Goal: Task Accomplishment & Management: Use online tool/utility

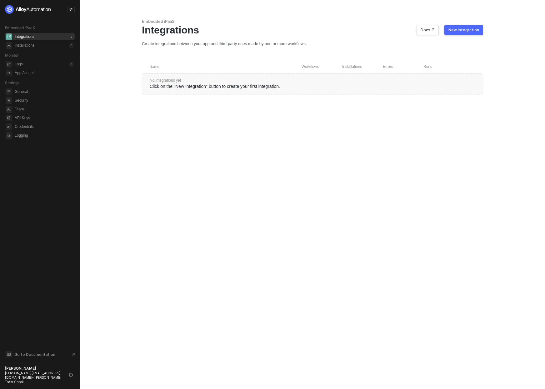
click at [391, 32] on div "New Integration" at bounding box center [464, 30] width 31 height 5
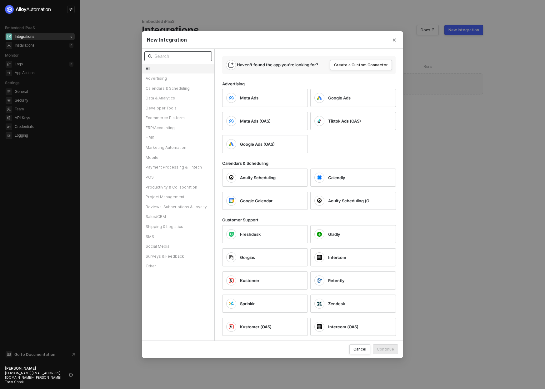
click at [187, 58] on input "text" at bounding box center [181, 56] width 54 height 7
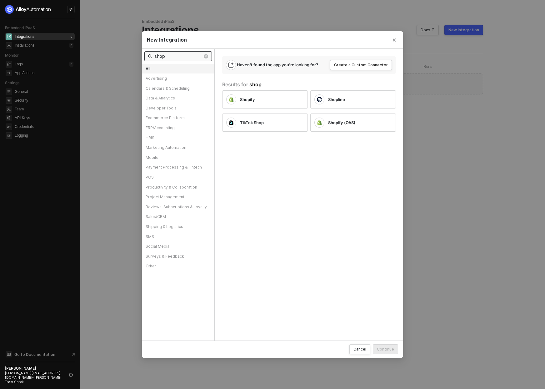
type input "shop"
click at [235, 90] on div "Shopify Shopline TikTok Shop Shopify (OAS)" at bounding box center [312, 110] width 181 height 44
click at [239, 94] on div "Shopify" at bounding box center [260, 99] width 68 height 10
click at [385, 348] on div "Continue" at bounding box center [385, 349] width 17 height 5
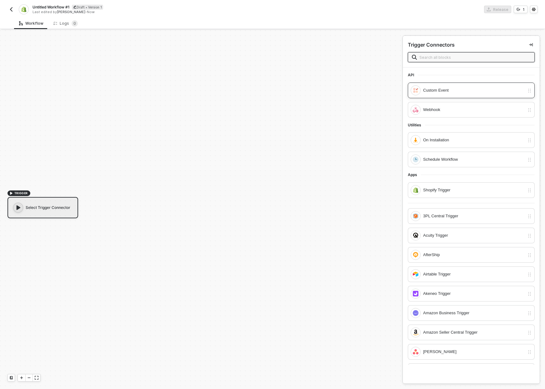
click at [435, 89] on div "Custom Event" at bounding box center [474, 90] width 102 height 7
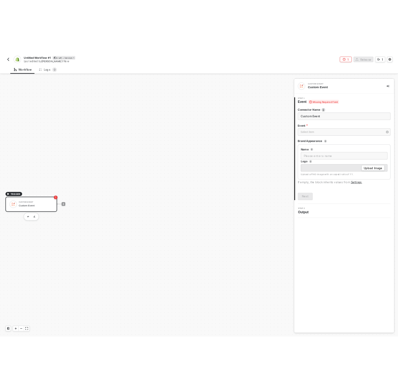
scroll to position [11, 0]
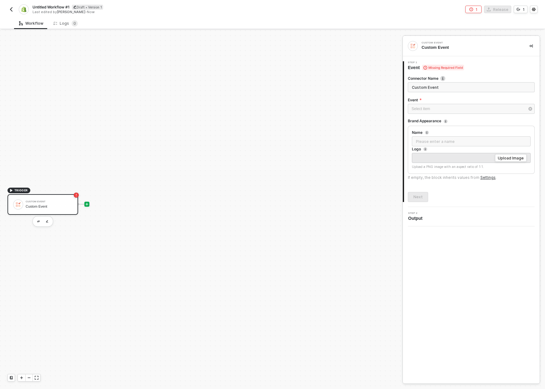
click at [86, 202] on icon "icon-play" at bounding box center [87, 204] width 4 height 4
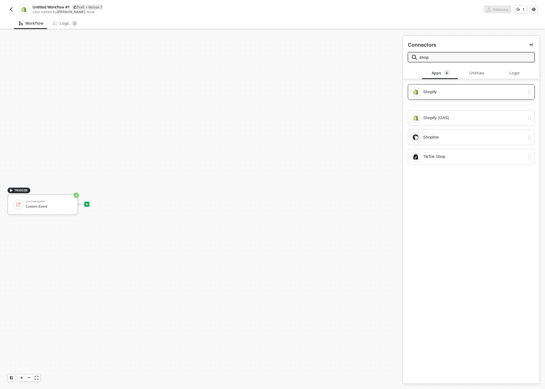
type input "shop"
click at [479, 89] on div "Shopify" at bounding box center [474, 92] width 102 height 7
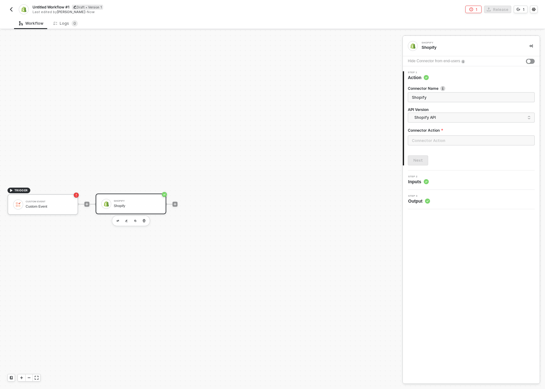
click at [307, 200] on div "TRIGGER Custom Event Custom Event Shopify Shopify" at bounding box center [200, 204] width 400 height 370
click at [126, 198] on div "Shopify Shopify" at bounding box center [137, 204] width 47 height 12
click at [430, 139] on input "text" at bounding box center [471, 140] width 127 height 10
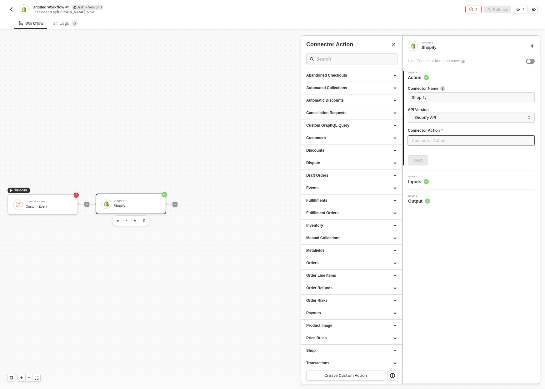
click at [177, 200] on div at bounding box center [272, 209] width 545 height 359
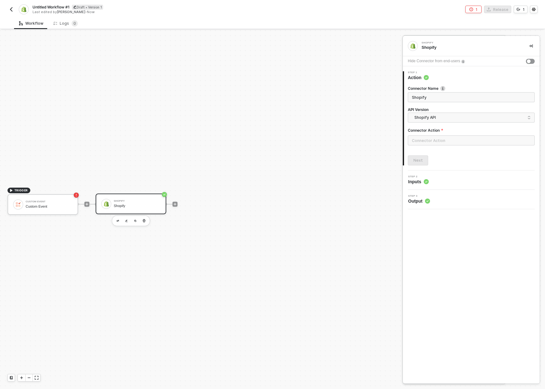
click at [175, 205] on div at bounding box center [272, 209] width 545 height 359
click at [173, 204] on icon "icon-play" at bounding box center [175, 204] width 4 height 4
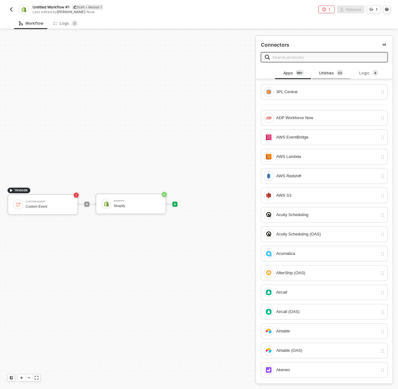
click at [333, 71] on div "Utilities 3 3" at bounding box center [332, 73] width 28 height 7
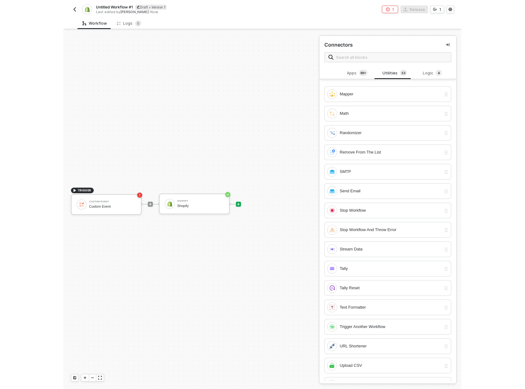
scroll to position [336, 0]
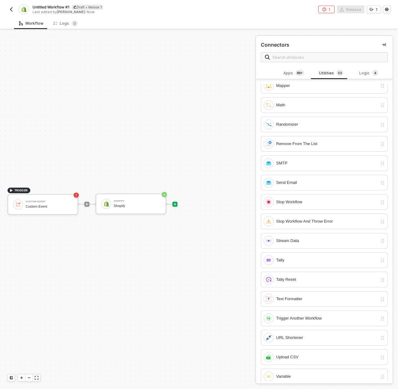
drag, startPoint x: 120, startPoint y: 91, endPoint x: 135, endPoint y: 66, distance: 29.3
click at [120, 91] on div "TRIGGER Custom Event Custom Event Shopify Shopify" at bounding box center [126, 204] width 253 height 370
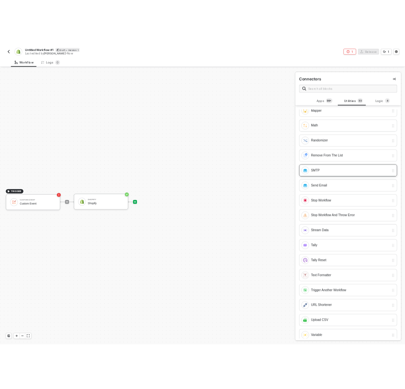
scroll to position [0, 0]
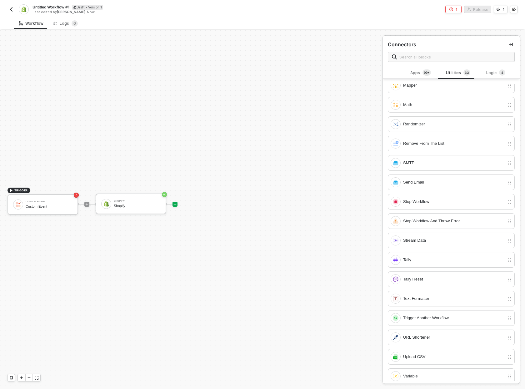
click at [340, 184] on div "TRIGGER Custom Event Custom Event Shopify Shopify" at bounding box center [190, 204] width 380 height 370
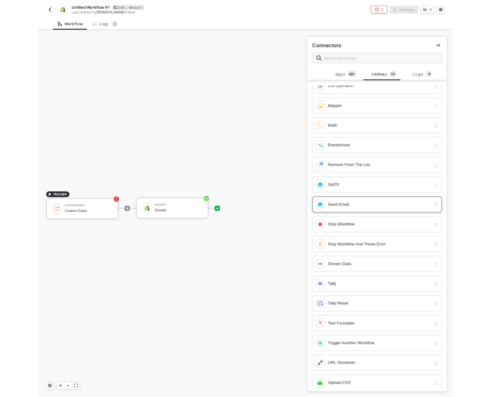
scroll to position [336, 0]
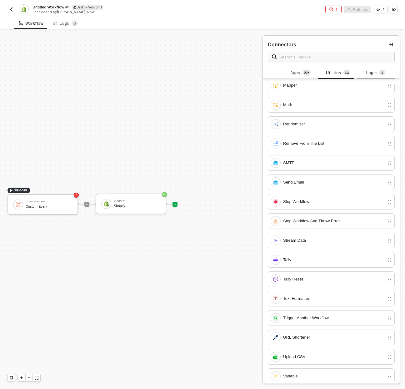
click at [373, 73] on div "Logic 4" at bounding box center [376, 72] width 28 height 7
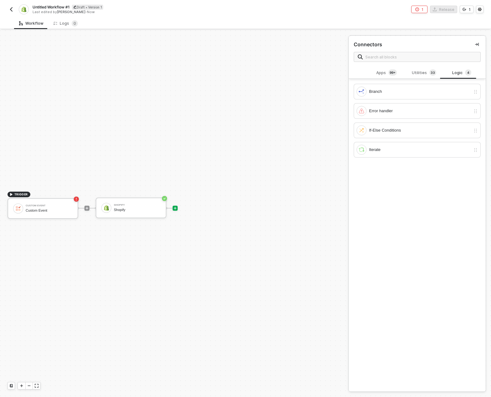
click at [176, 208] on icon "icon-play" at bounding box center [175, 208] width 4 height 4
click at [430, 69] on div "Utilities 3 3" at bounding box center [424, 73] width 38 height 12
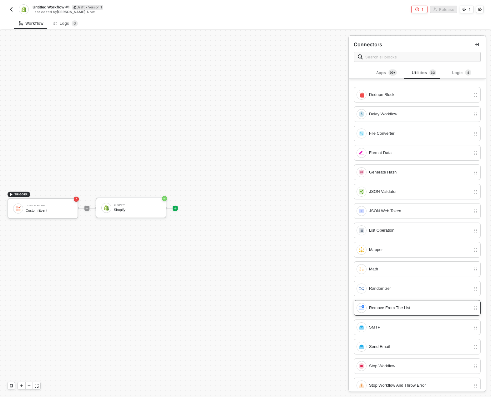
scroll to position [0, 0]
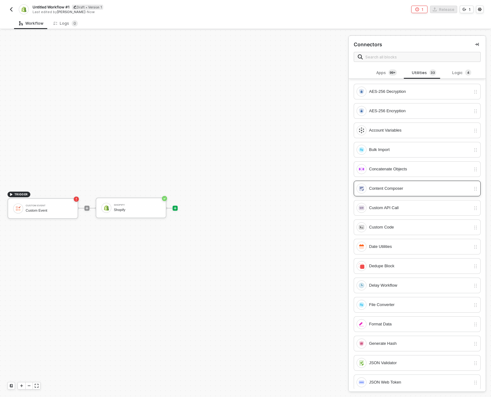
click at [408, 187] on div "Content Composer" at bounding box center [420, 188] width 102 height 7
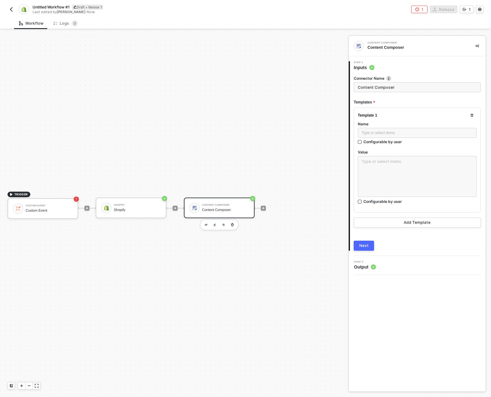
click at [266, 208] on div at bounding box center [263, 208] width 83 height 49
click at [264, 208] on icon "icon-play" at bounding box center [263, 208] width 3 height 3
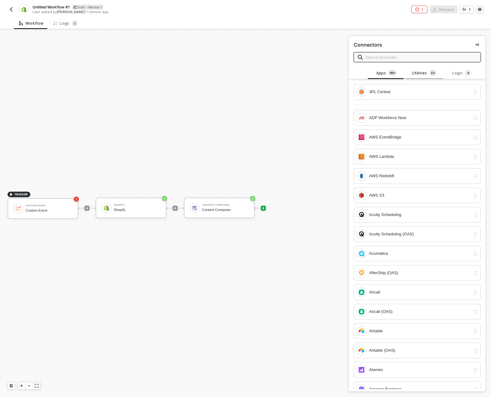
drag, startPoint x: 419, startPoint y: 65, endPoint x: 420, endPoint y: 68, distance: 3.9
click at [420, 68] on div "Connectors Apps 99+ Utilities 3 3 Logic 4 3PL Central ADP Workforce Now AWS Eve…" at bounding box center [417, 214] width 137 height 356
click at [420, 70] on div "Utilities 3 3" at bounding box center [424, 73] width 28 height 7
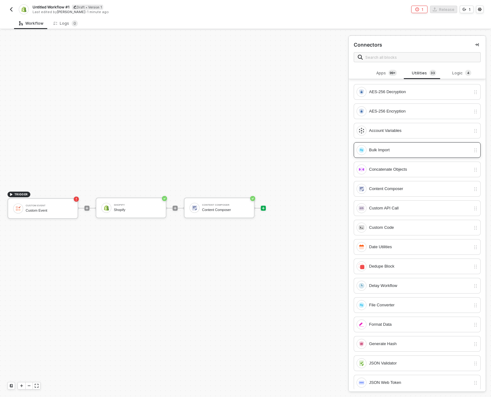
click at [384, 148] on div "Bulk Import" at bounding box center [420, 150] width 102 height 7
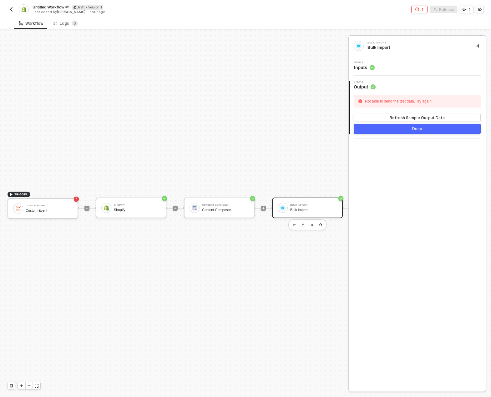
click at [380, 70] on div "Step 1 Inputs" at bounding box center [417, 65] width 135 height 9
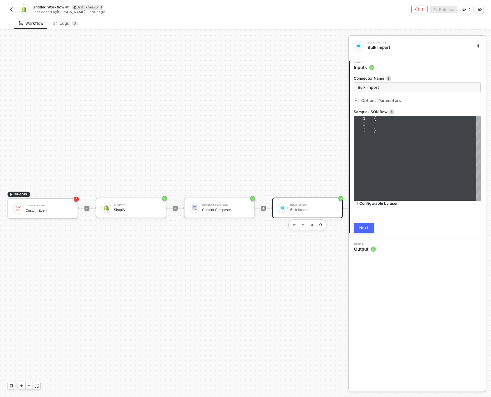
type textarea "{}"
click at [376, 98] on div "Optional Parameters" at bounding box center [417, 100] width 127 height 7
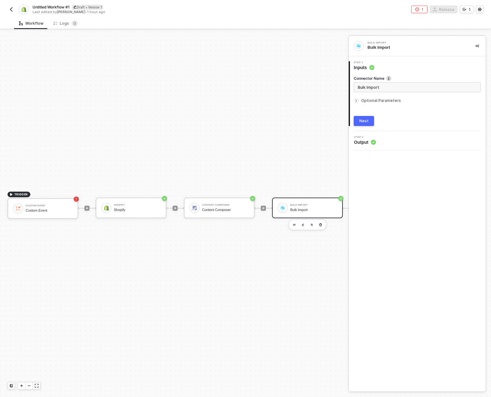
click at [378, 99] on span "Optional Parameters" at bounding box center [381, 100] width 40 height 5
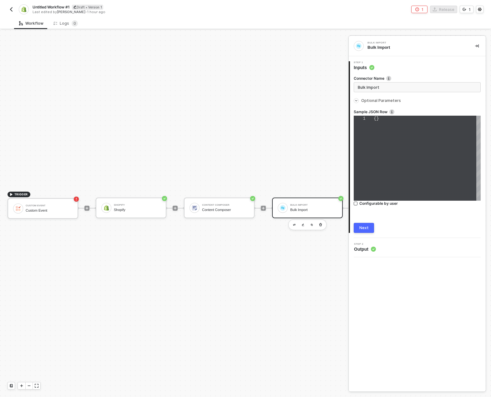
click at [315, 209] on div "Bulk Import" at bounding box center [313, 210] width 47 height 4
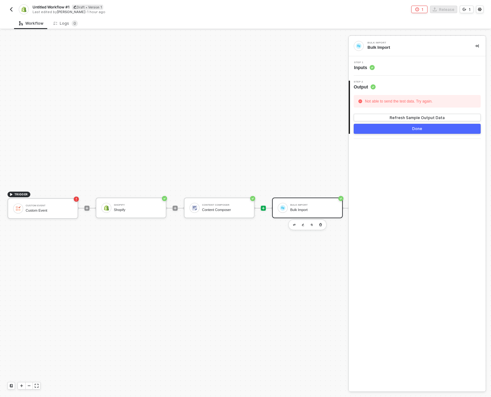
click at [264, 208] on icon "icon-play" at bounding box center [263, 208] width 4 height 4
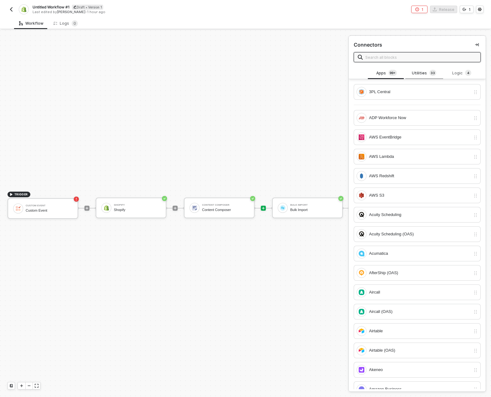
click at [412, 70] on div "Utilities 3 3" at bounding box center [424, 73] width 28 height 7
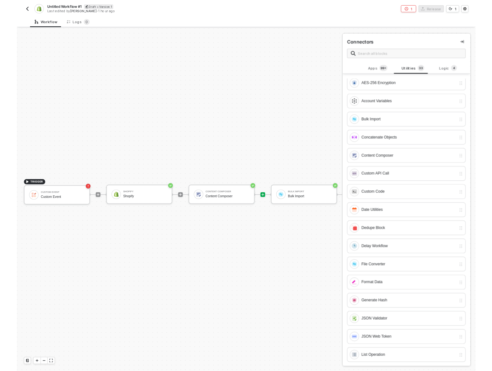
scroll to position [31, 0]
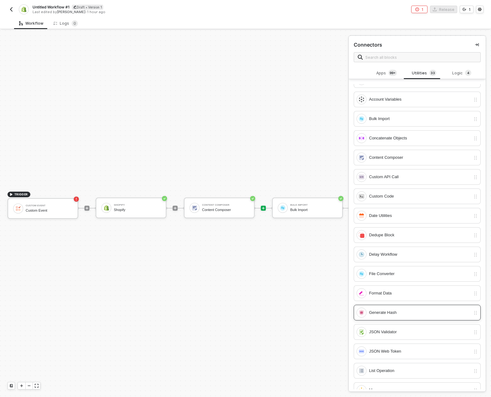
click at [404, 305] on div "Generate Hash" at bounding box center [417, 313] width 127 height 16
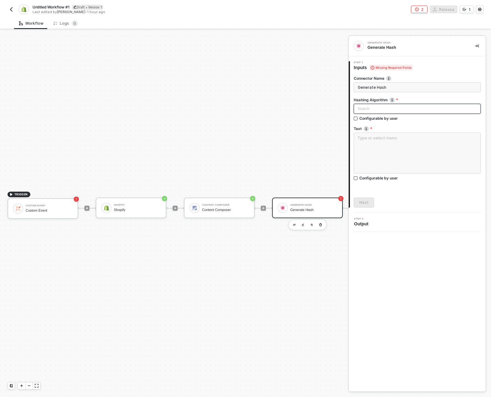
click at [402, 108] on input "search" at bounding box center [416, 108] width 119 height 9
click at [389, 110] on input "search" at bounding box center [417, 108] width 119 height 9
click at [405, 205] on div "Next" at bounding box center [417, 203] width 127 height 10
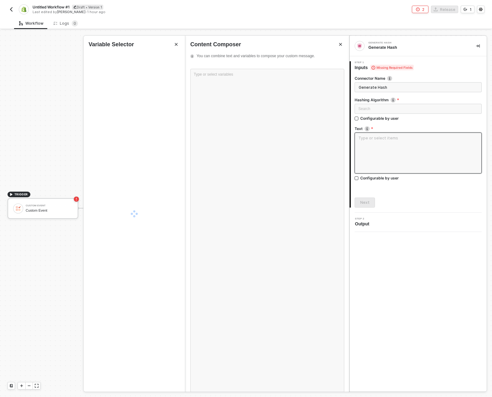
click at [389, 150] on textarea at bounding box center [417, 153] width 127 height 41
click at [174, 42] on button "Close" at bounding box center [176, 45] width 8 height 8
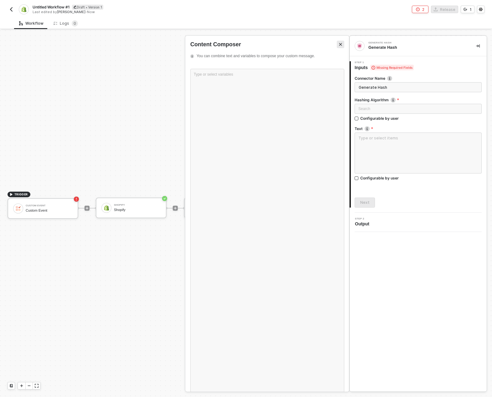
click at [338, 43] on button "Close" at bounding box center [341, 45] width 8 height 8
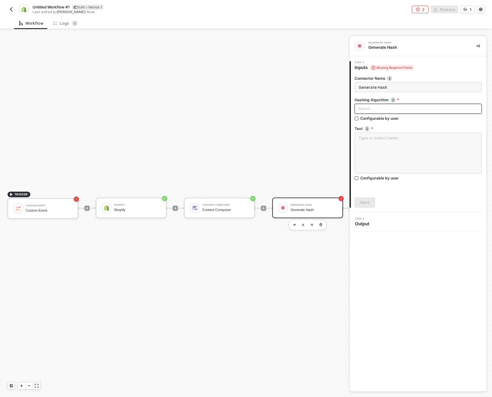
click at [392, 109] on input "search" at bounding box center [417, 108] width 119 height 9
click at [394, 114] on div "Search SHA-1 SHA-256 SHA-512 MD-5 BCrypt" at bounding box center [417, 110] width 127 height 12
click at [394, 111] on input "search" at bounding box center [417, 108] width 119 height 9
click at [445, 114] on div "Search SHA-1 SHA-256 SHA-512 MD-5 BCrypt" at bounding box center [417, 110] width 127 height 12
click at [446, 109] on input "search" at bounding box center [417, 108] width 119 height 9
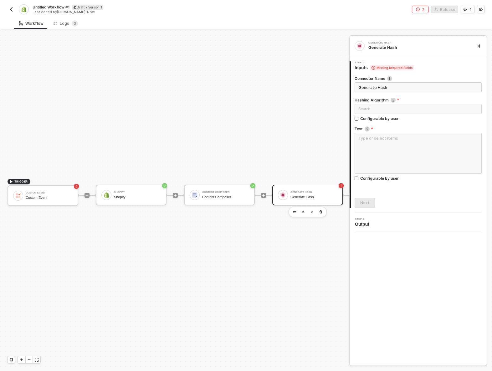
click at [287, 247] on div "TRIGGER Custom Event Custom Event Shopify Shopify Content Composer Content Comp…" at bounding box center [221, 195] width 442 height 352
click at [263, 195] on icon "icon-play" at bounding box center [263, 195] width 3 height 3
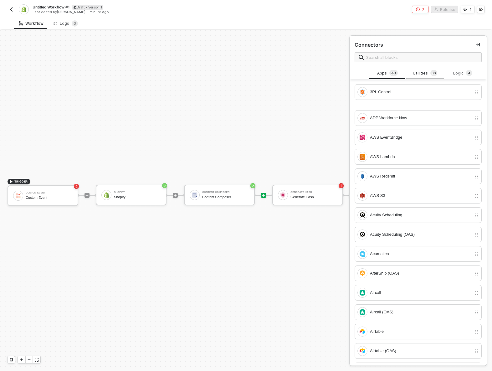
click at [422, 70] on div "Utilities 3 3" at bounding box center [425, 73] width 28 height 7
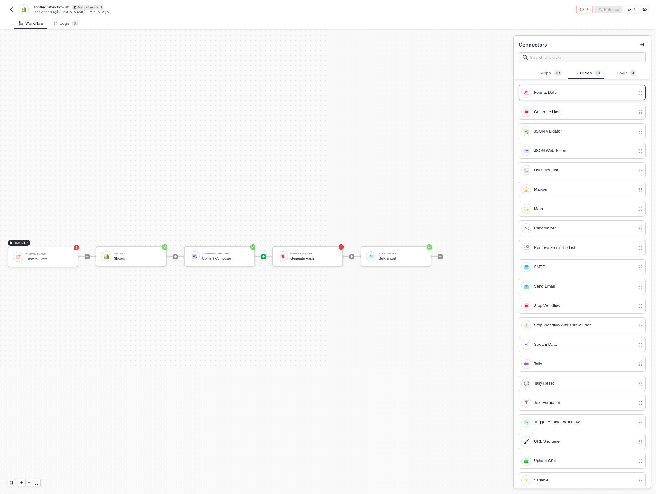
scroll to position [235, 0]
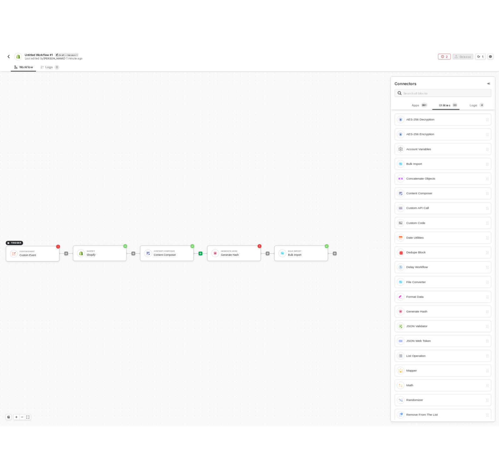
scroll to position [235, 0]
